Goal: Use online tool/utility: Use online tool/utility

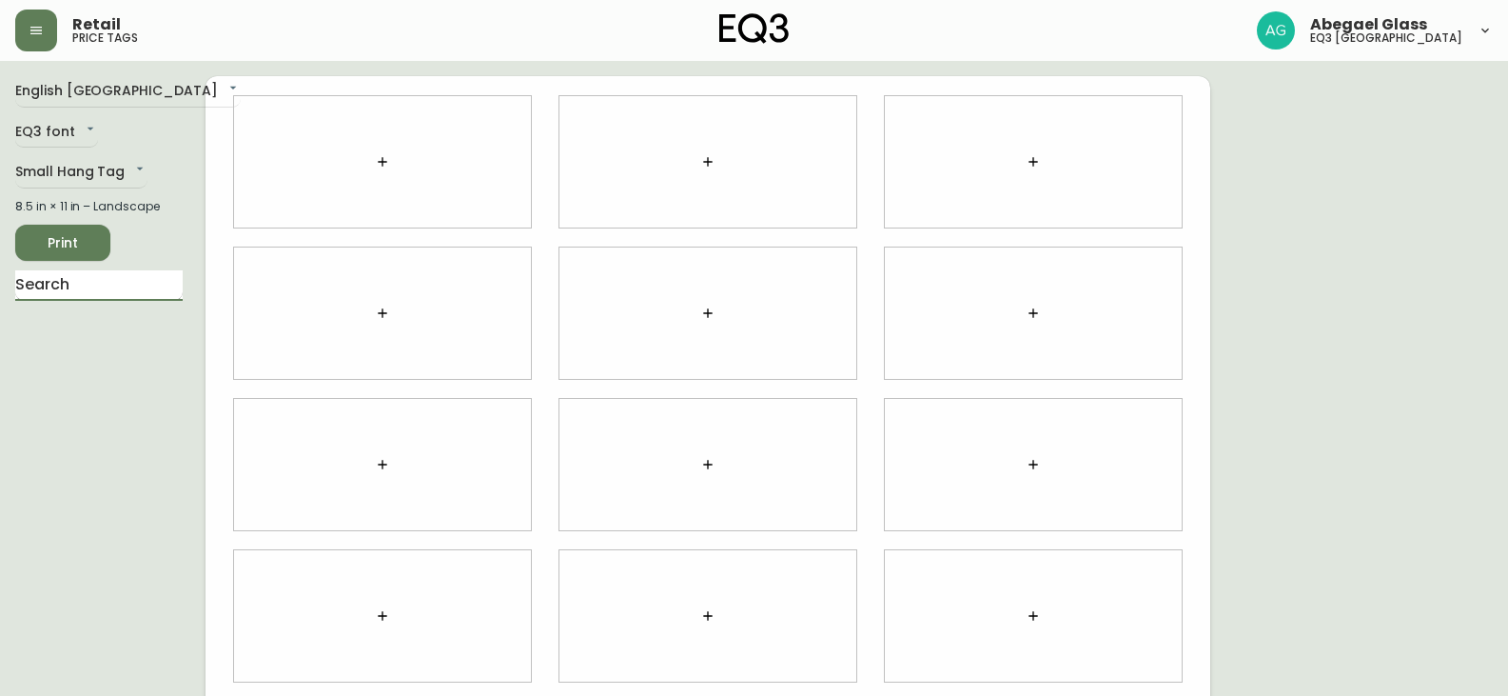
click at [132, 288] on input "text" at bounding box center [98, 285] width 167 height 30
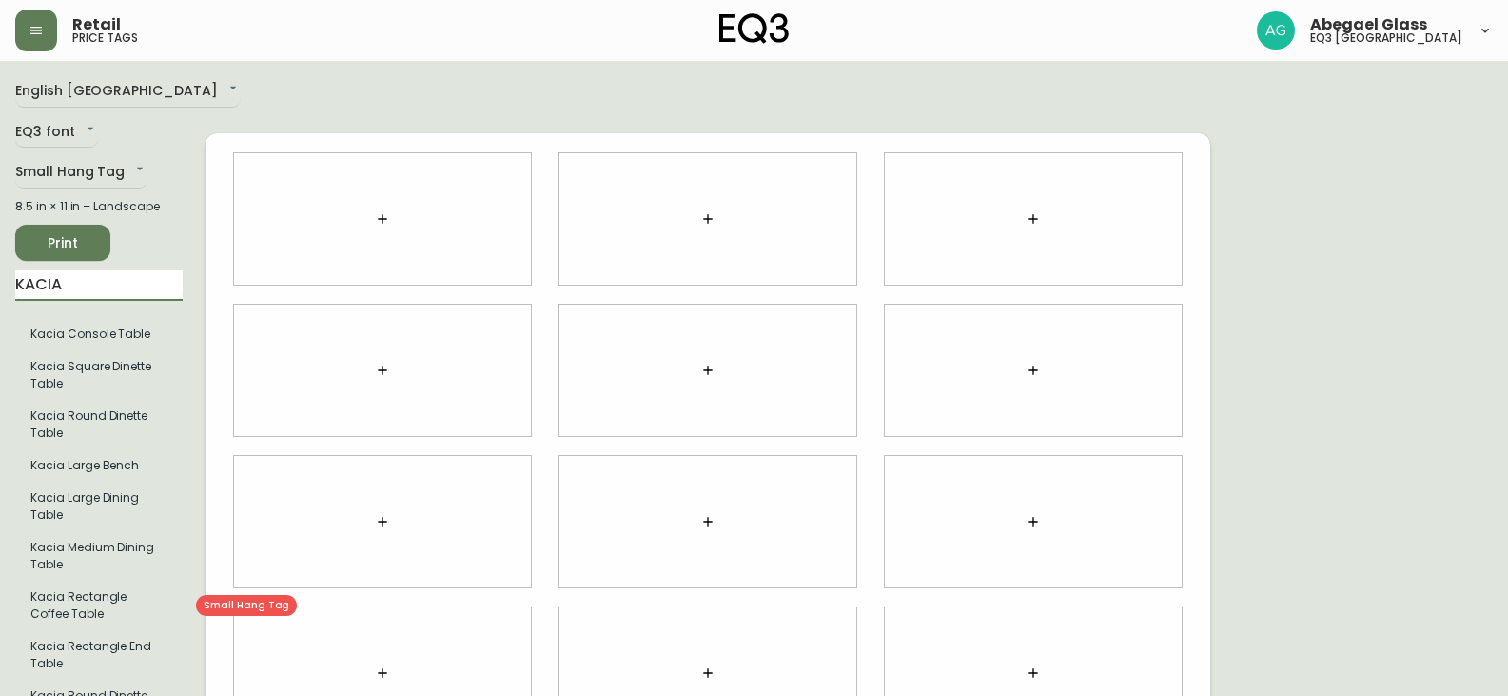
type input "KACIA"
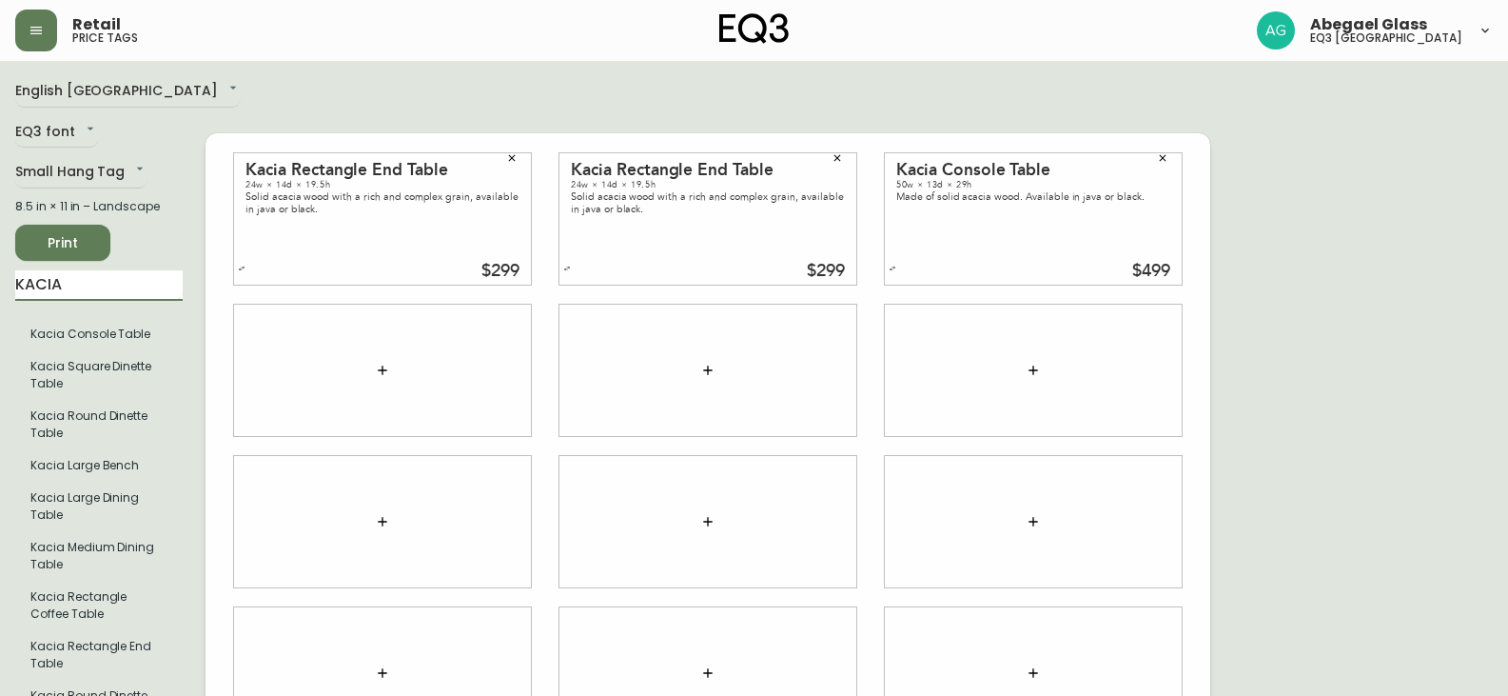
drag, startPoint x: 64, startPoint y: 271, endPoint x: 0, endPoint y: 285, distance: 65.3
click at [0, 290] on main "English Canada en_CA EQ3 font EQ3 Small Hang Tag small 8.5 in × 11 in – Landsca…" at bounding box center [754, 514] width 1508 height 906
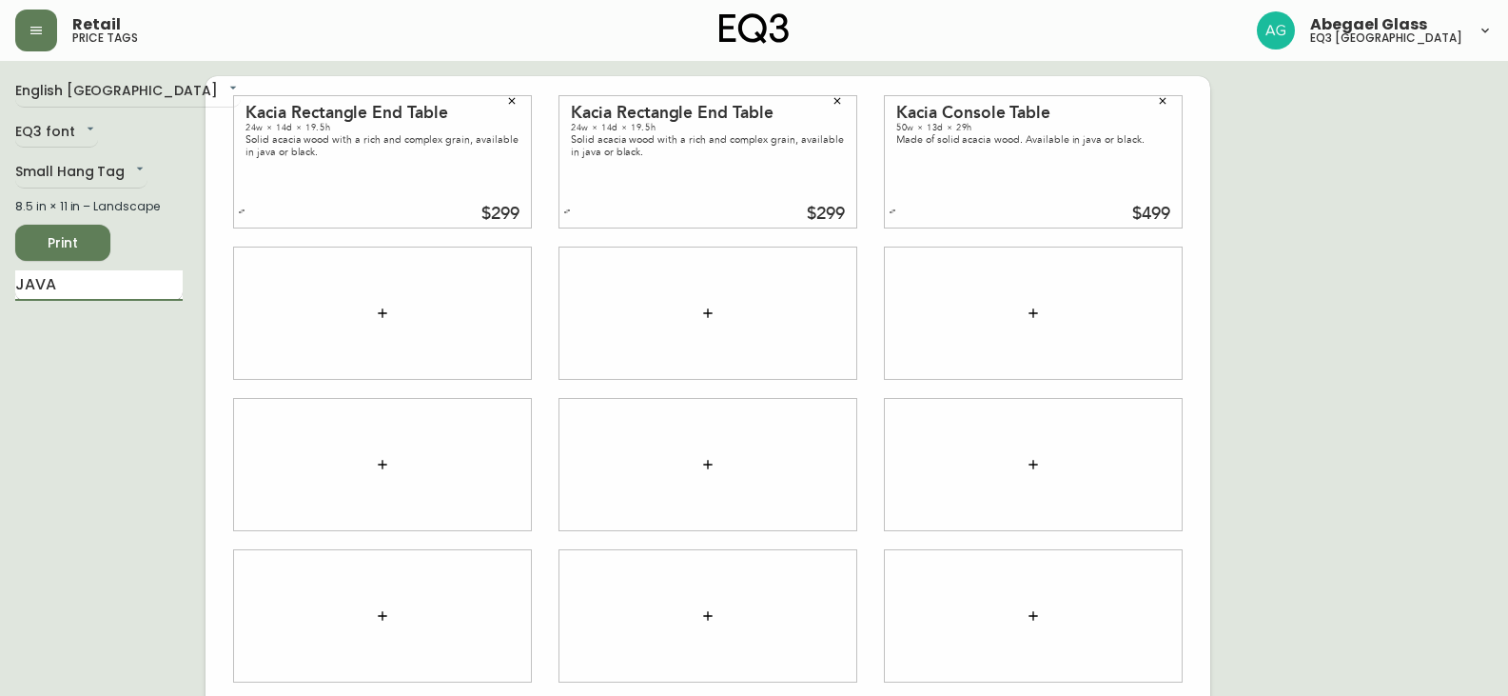
type input "JAVA"
drag, startPoint x: 77, startPoint y: 281, endPoint x: 0, endPoint y: 272, distance: 77.6
click at [0, 272] on main "English [GEOGRAPHIC_DATA] en_CA EQ3 font EQ3 Small Hang Tag small 8.5 in × 11 i…" at bounding box center [754, 457] width 1508 height 792
type input "j"
click at [72, 442] on div "English Canada en_CA EQ3 font EQ3 Small Hang Tag small 8.5 in × 11 in – Landsca…" at bounding box center [110, 464] width 190 height 777
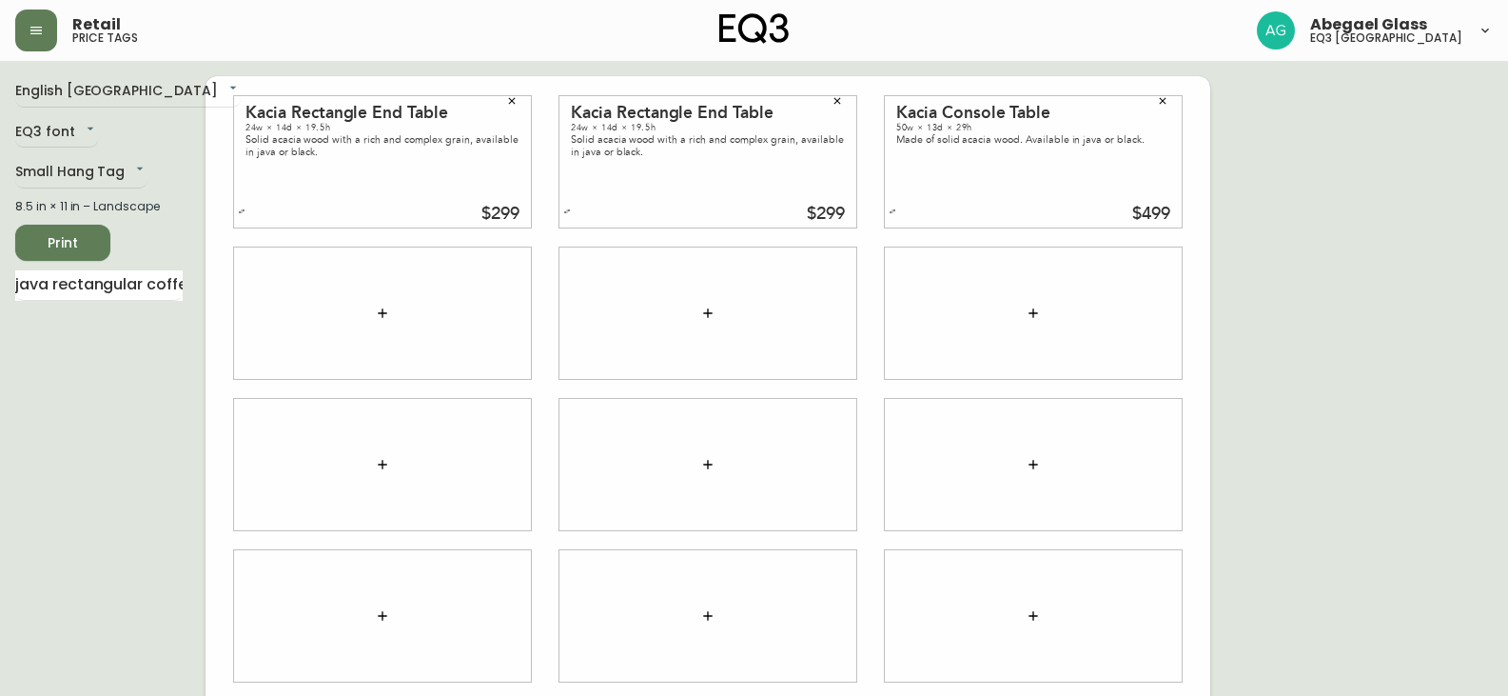
click at [33, 248] on span "Print" at bounding box center [62, 243] width 65 height 24
drag, startPoint x: 177, startPoint y: 284, endPoint x: 0, endPoint y: 280, distance: 177.0
click at [0, 280] on main "English Canada en_CA EQ3 font EQ3 Small Hang Tag small 8.5 in × 11 in – Landsca…" at bounding box center [754, 457] width 1508 height 792
type input "e"
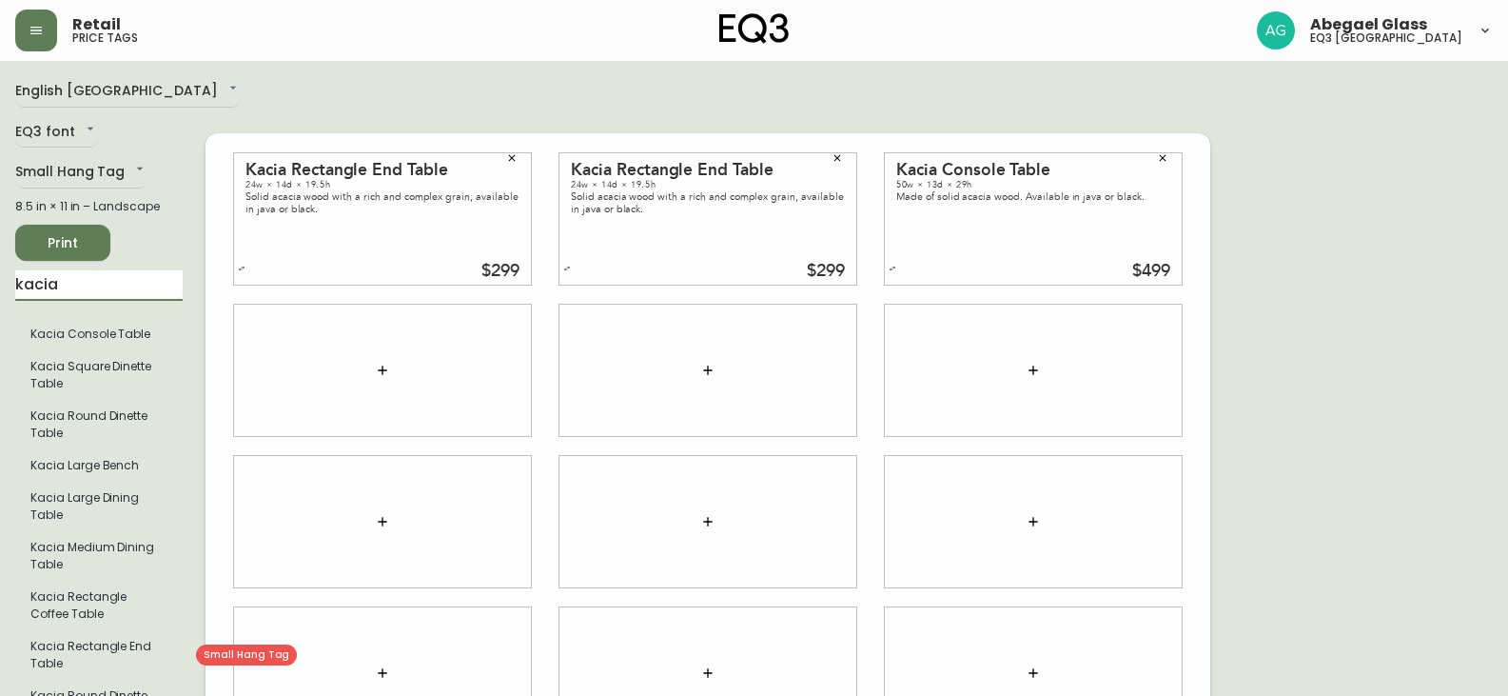
type input "kacia"
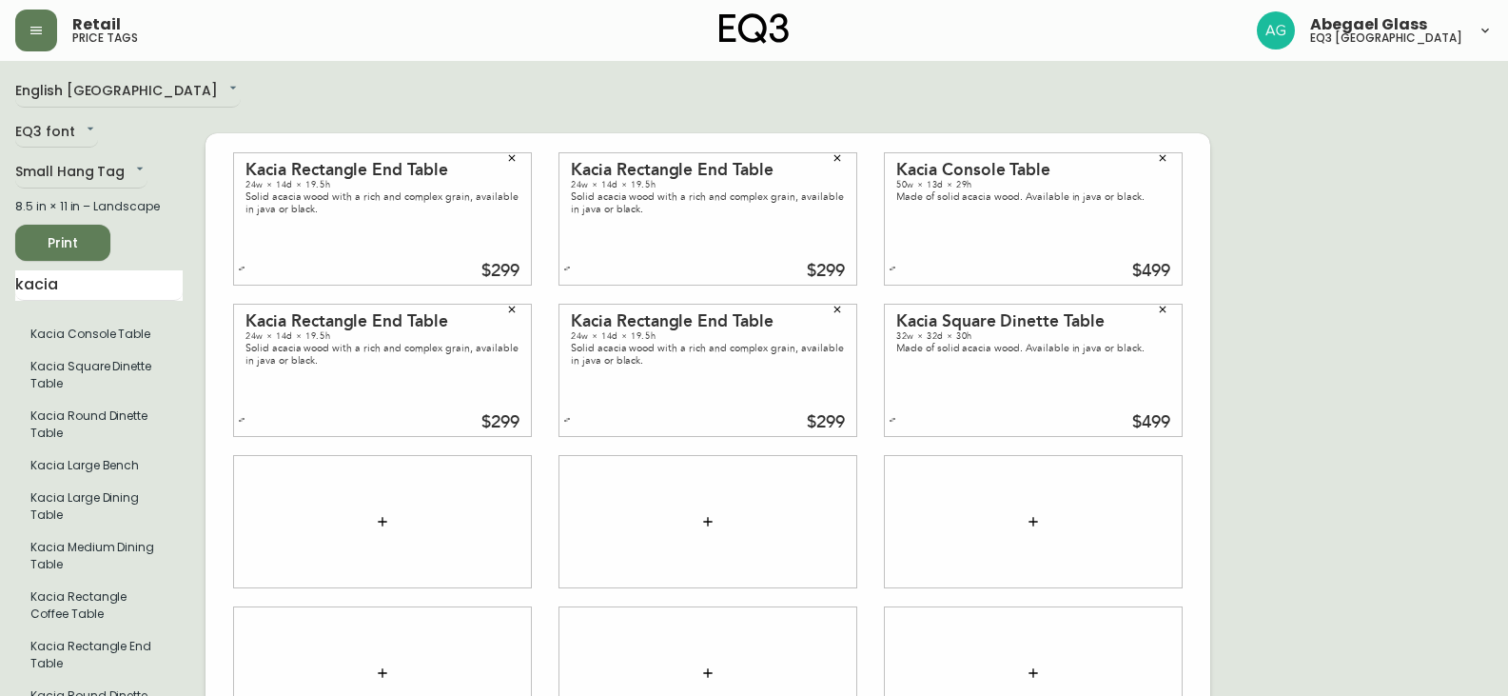
click at [55, 228] on button "Print" at bounding box center [62, 243] width 95 height 36
